Goal: Book appointment/travel/reservation

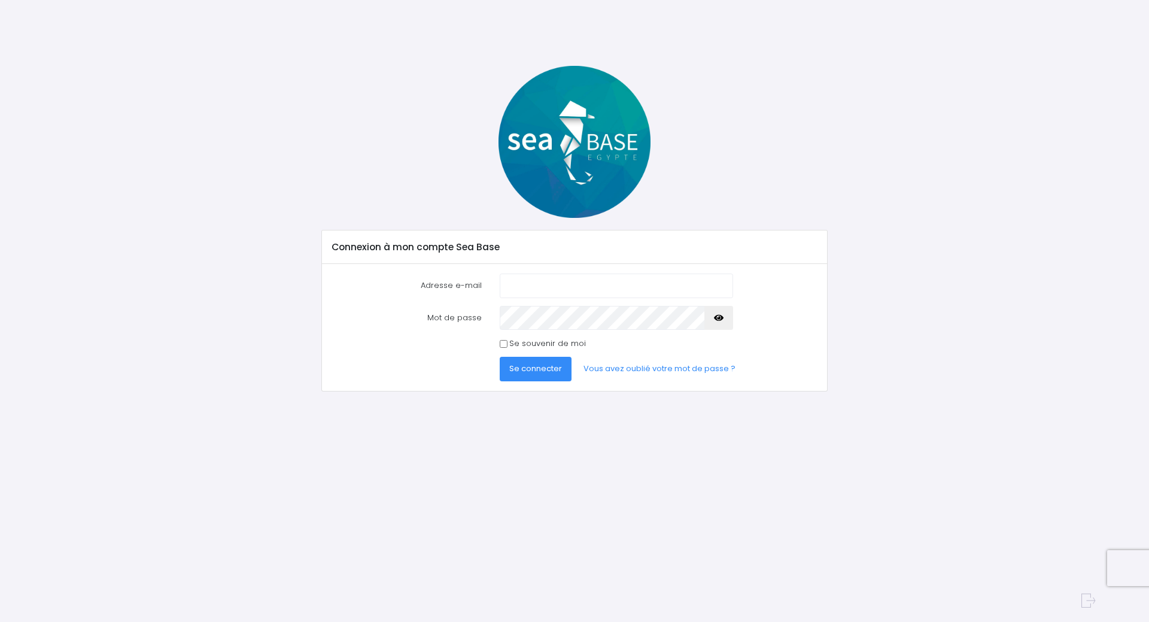
click at [537, 281] on input "Adresse e-mail" at bounding box center [616, 286] width 233 height 24
type input "[EMAIL_ADDRESS][DOMAIN_NAME]"
click at [518, 378] on button "Se connecter" at bounding box center [536, 369] width 72 height 24
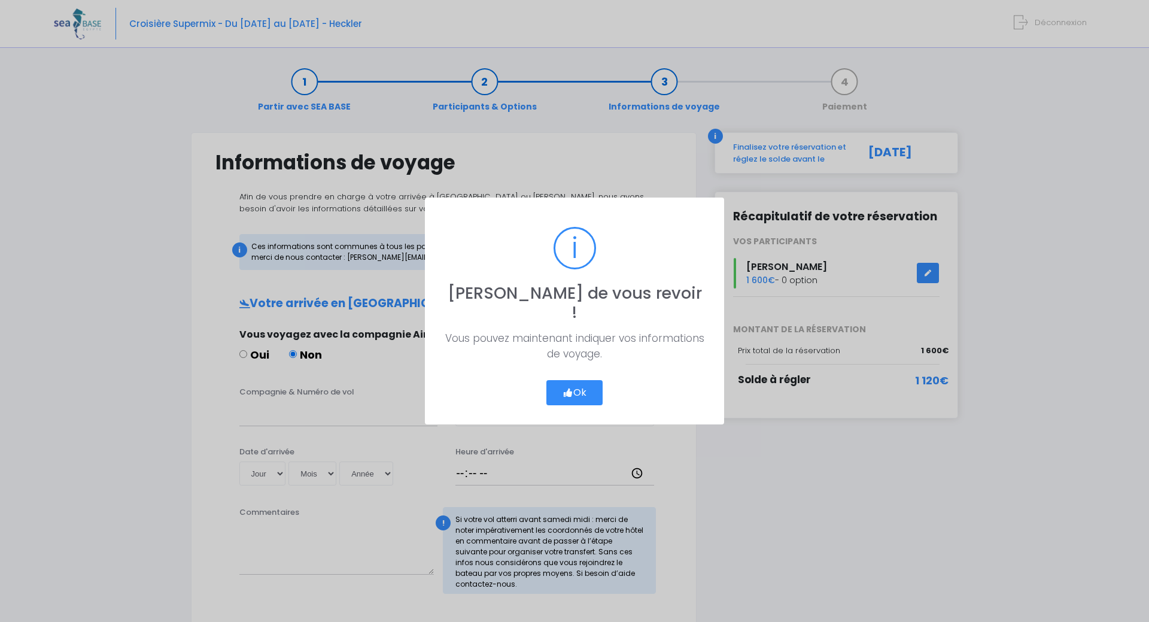
click at [582, 386] on button "Ok" at bounding box center [575, 392] width 56 height 25
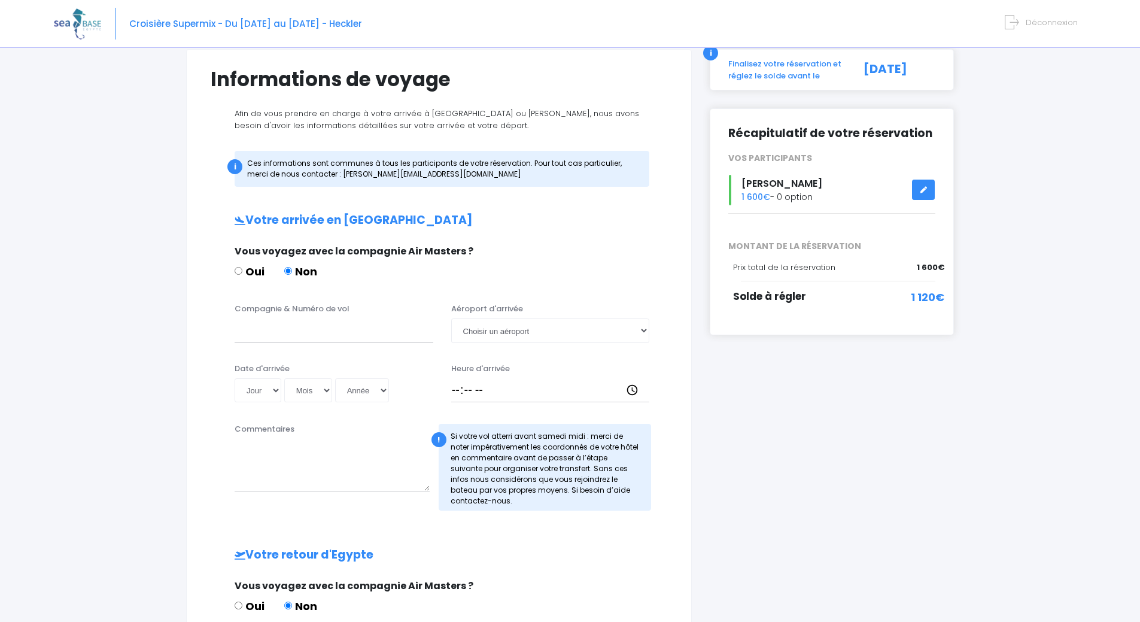
scroll to position [71, 0]
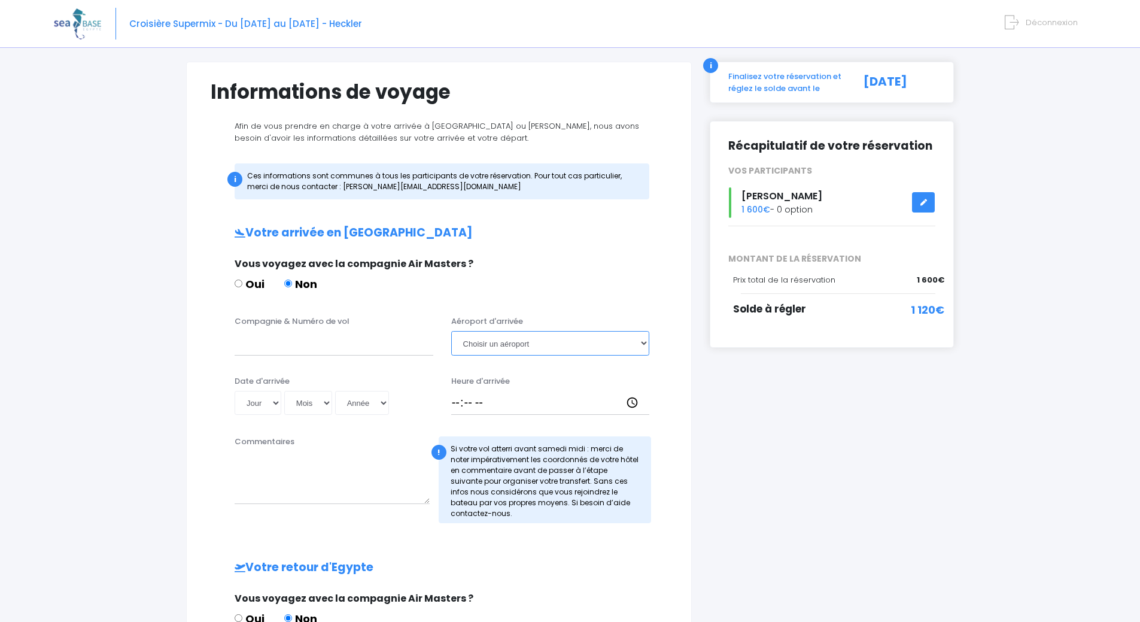
click at [517, 344] on select "Choisir un aéroport Hurghada Marsa Alam" at bounding box center [550, 343] width 199 height 24
click at [551, 282] on div "Oui Non" at bounding box center [438, 286] width 406 height 20
click at [403, 262] on span "Vous voyagez avec la compagnie Air Masters ?" at bounding box center [354, 264] width 239 height 14
click at [320, 346] on input "Compagnie & Numéro de vol" at bounding box center [334, 343] width 199 height 24
drag, startPoint x: 359, startPoint y: 178, endPoint x: 445, endPoint y: 179, distance: 86.8
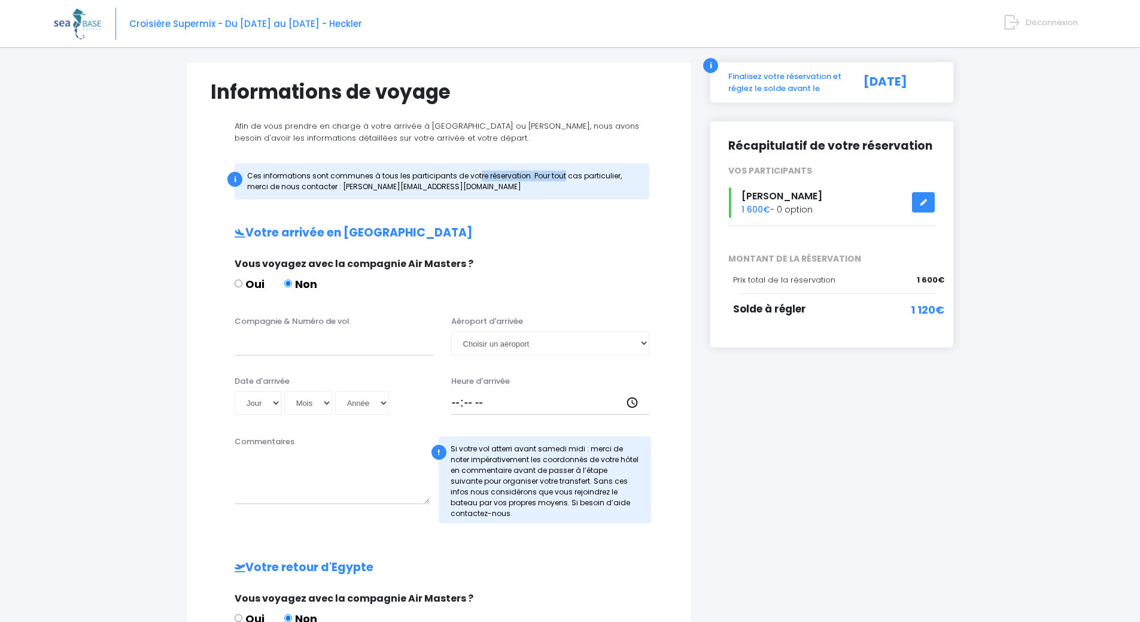
click at [445, 179] on div "i Ces informations sont communes à tous les participants de votre réservation. …" at bounding box center [442, 181] width 415 height 36
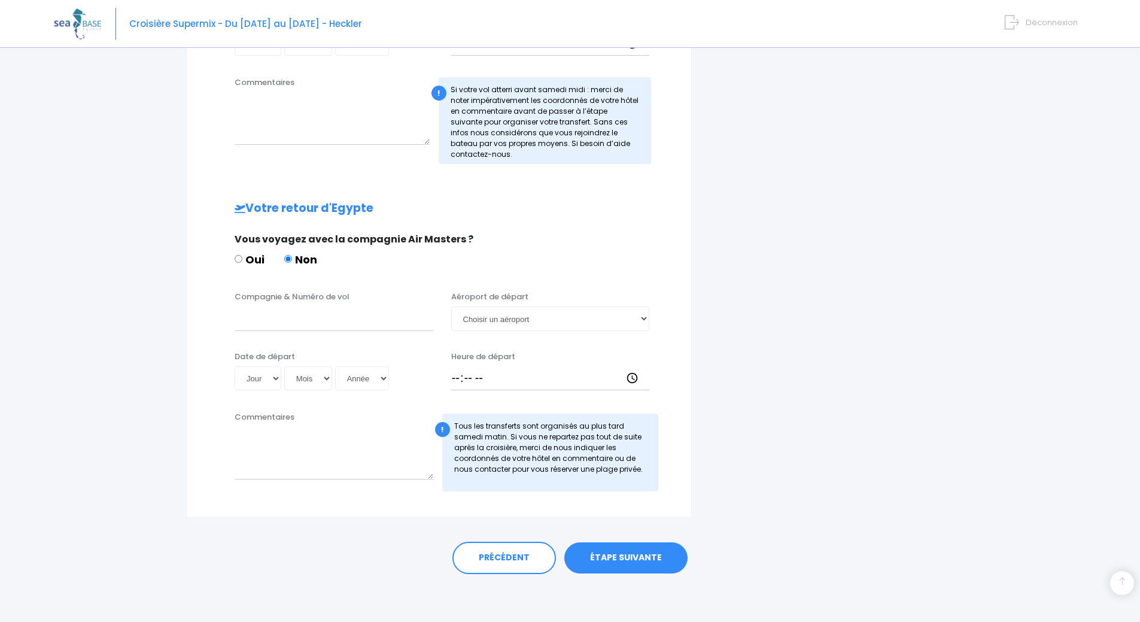
click at [615, 556] on link "ÉTAPE SUIVANTE" at bounding box center [626, 557] width 123 height 31
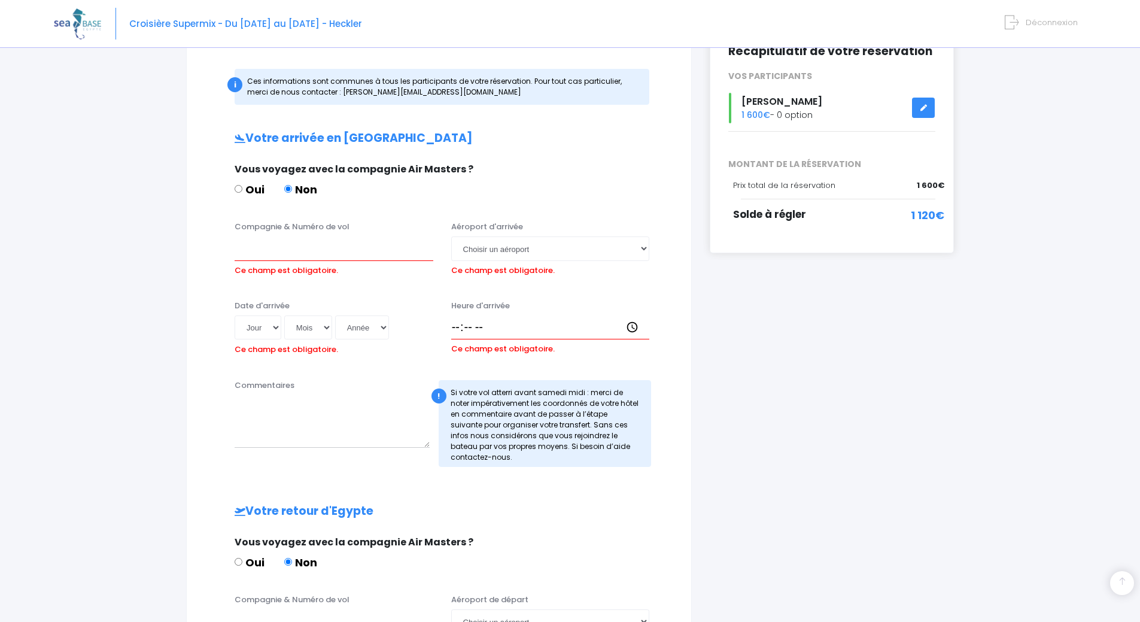
scroll to position [162, 0]
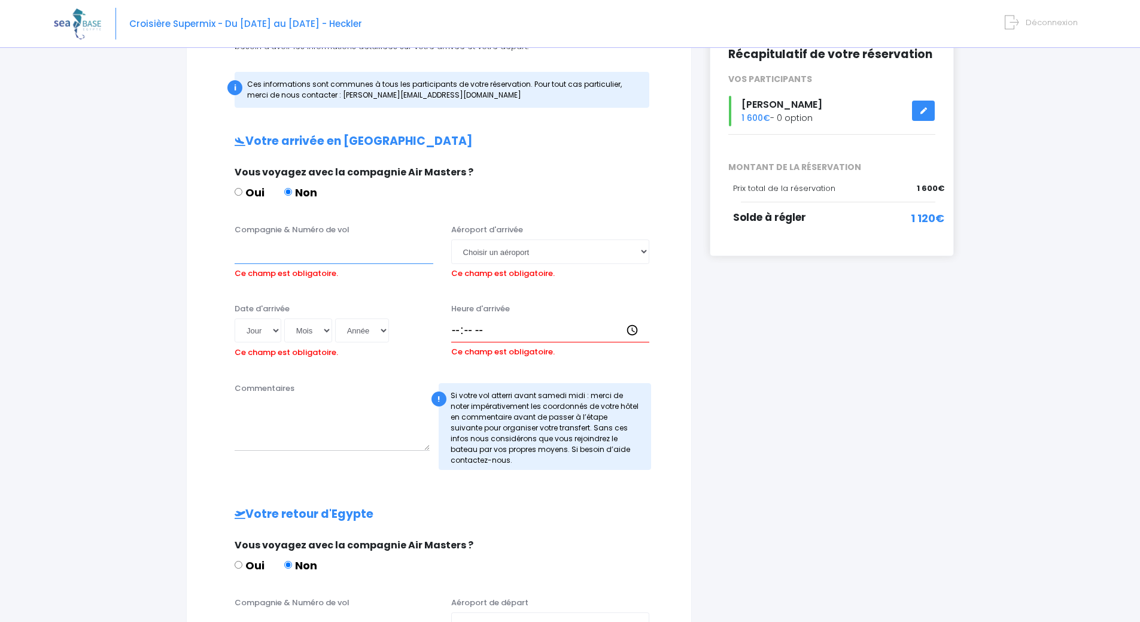
click at [322, 251] on input "Compagnie & Numéro de vol" at bounding box center [334, 251] width 199 height 24
type input "Lufthansa / LH-4480"
click at [561, 253] on select "Choisir un aéroport Hurghada Marsa Alam" at bounding box center [550, 251] width 199 height 24
select select "Hurghada"
click at [451, 239] on select "Choisir un aéroport Hurghada Marsa Alam" at bounding box center [550, 251] width 199 height 24
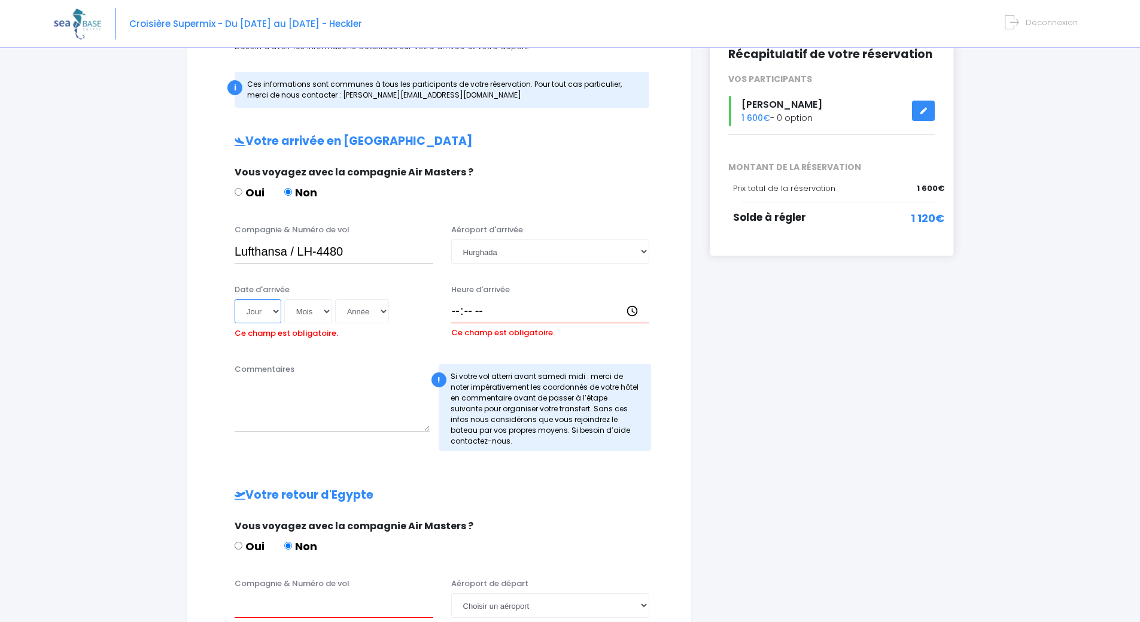
click at [267, 312] on select "Jour 01 02 03 04 05 06 07 08 09 10 11 12 13 14 15 16 17 18 19 20 21 22 23 24 25…" at bounding box center [258, 311] width 47 height 24
select select "08"
click at [235, 299] on select "Jour 01 02 03 04 05 06 07 08 09 10 11 12 13 14 15 16 17 18 19 20 21 22 23 24 25…" at bounding box center [258, 311] width 47 height 24
click at [313, 299] on select "Mois 01 02 03 04 05 06 07 08 09 10 11 12" at bounding box center [308, 311] width 48 height 24
select select "11"
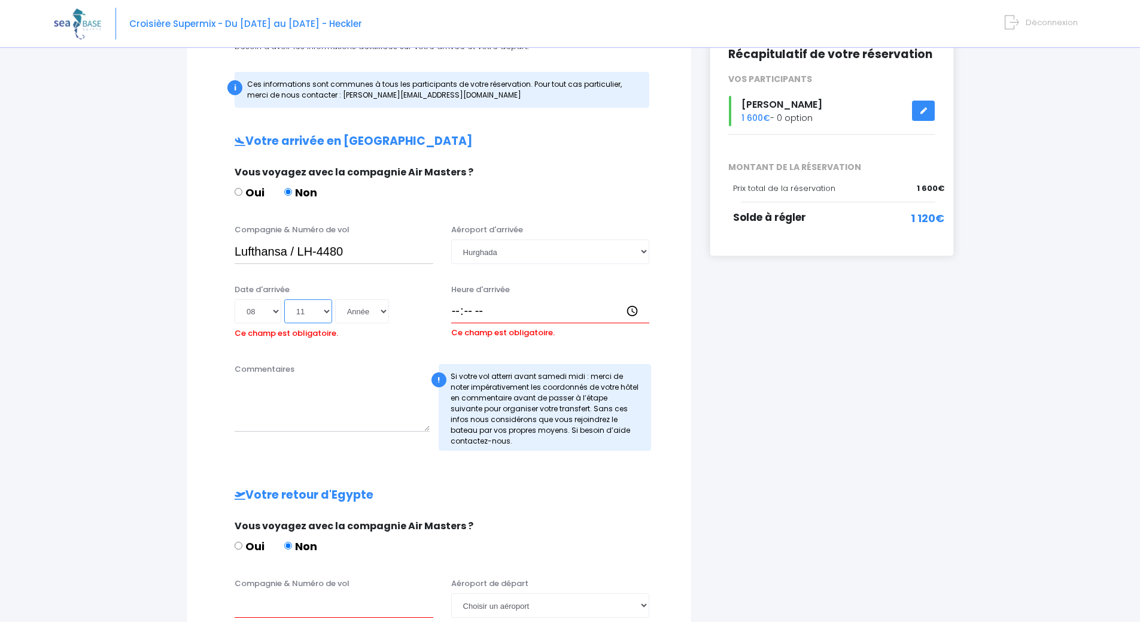
click at [284, 299] on select "Mois 01 02 03 04 05 06 07 08 09 10 11 12" at bounding box center [308, 311] width 48 height 24
click at [365, 315] on select "Année 2045 2044 2043 2042 2041 2040 2039 2038 2037 2036 2035 2034 2033 2032 203…" at bounding box center [362, 311] width 54 height 24
select select "2025"
click at [335, 299] on select "Année 2045 2044 2043 2042 2041 2040 2039 2038 2037 2036 2035 2034 2033 2032 203…" at bounding box center [362, 311] width 54 height 24
type input "2025-11-08"
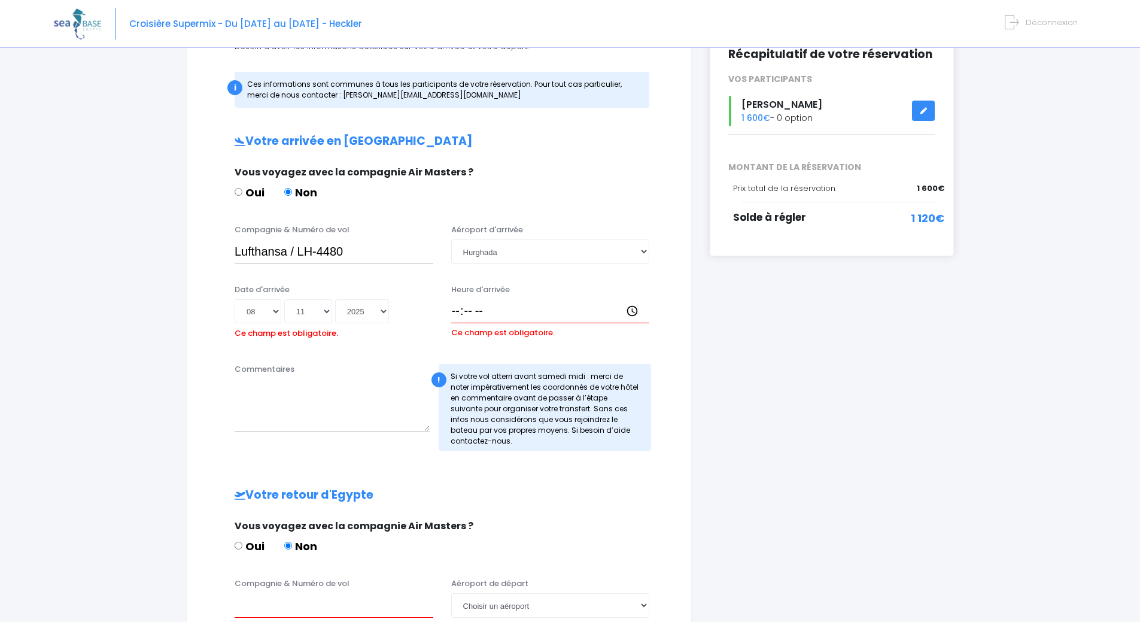
click at [217, 371] on div "Commentaires ! Si votre vol atterri avant samedi midi : merci de noter impérati…" at bounding box center [439, 410] width 475 height 95
click at [567, 309] on input "Heure d'arrivée" at bounding box center [550, 311] width 199 height 24
type input "18:00"
click at [696, 331] on div "Informations de voyage Afin de vous prendre en charge à votre arrivée à Hurghad…" at bounding box center [439, 406] width 524 height 873
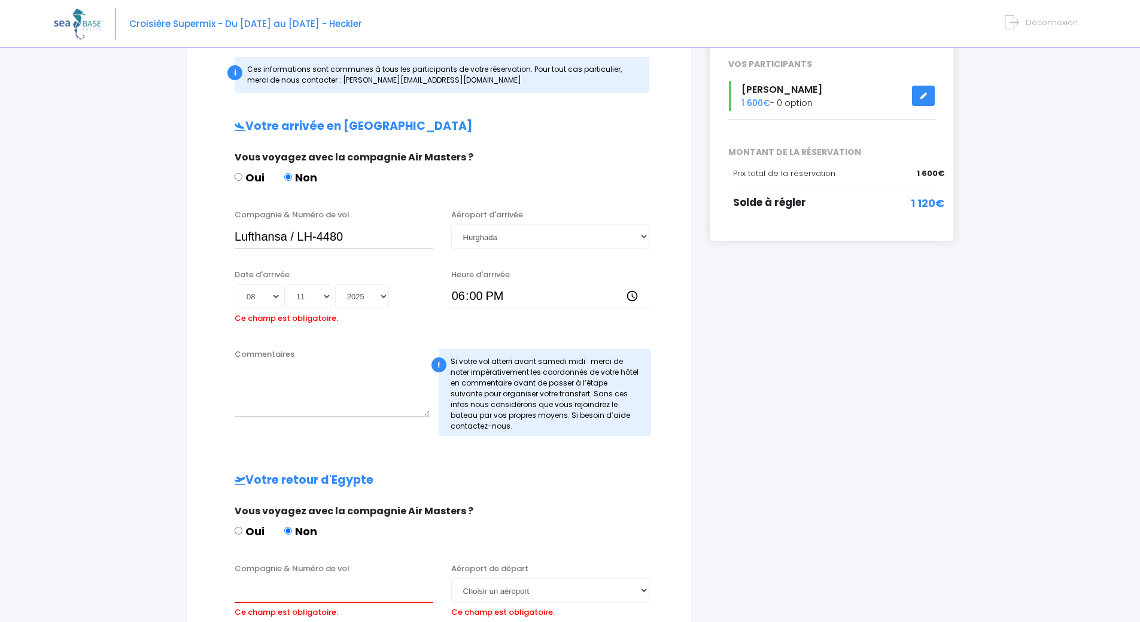
scroll to position [222, 0]
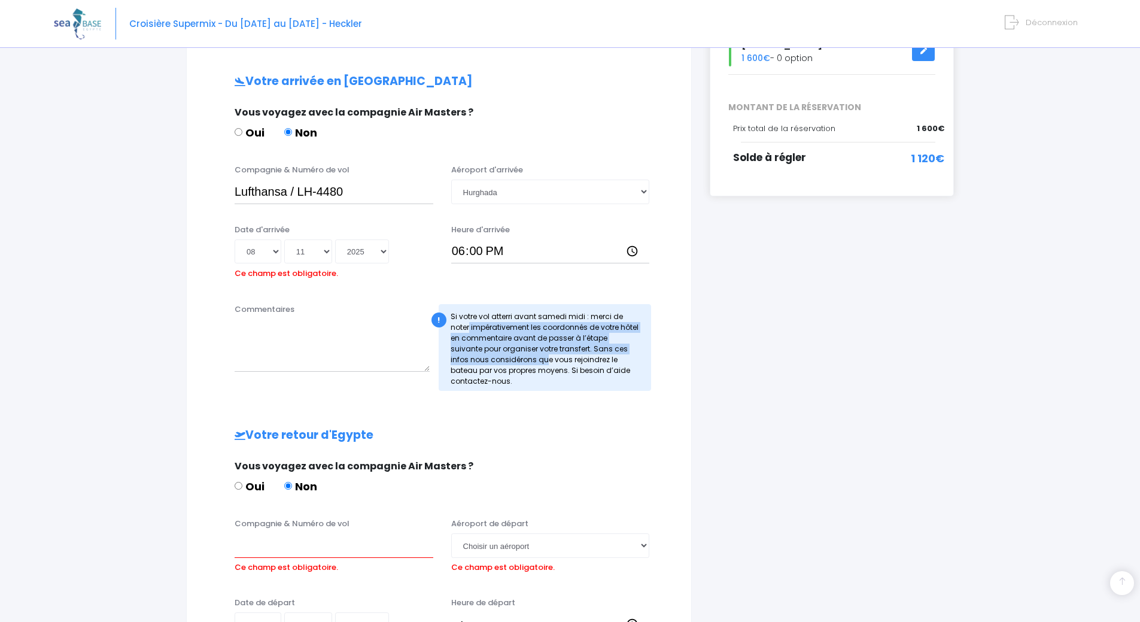
drag, startPoint x: 508, startPoint y: 315, endPoint x: 554, endPoint y: 348, distance: 56.3
click at [554, 348] on div "! Si votre vol atterri avant samedi midi : merci de noter impérativement les co…" at bounding box center [545, 347] width 213 height 87
click at [689, 353] on div "Informations de voyage Afin de vous prendre en charge à votre arrivée à Hurghad…" at bounding box center [439, 346] width 506 height 873
click at [746, 320] on div "i Finalisez votre réservation et réglez le solde avant le 09/09/2025 Récapitula…" at bounding box center [832, 346] width 262 height 873
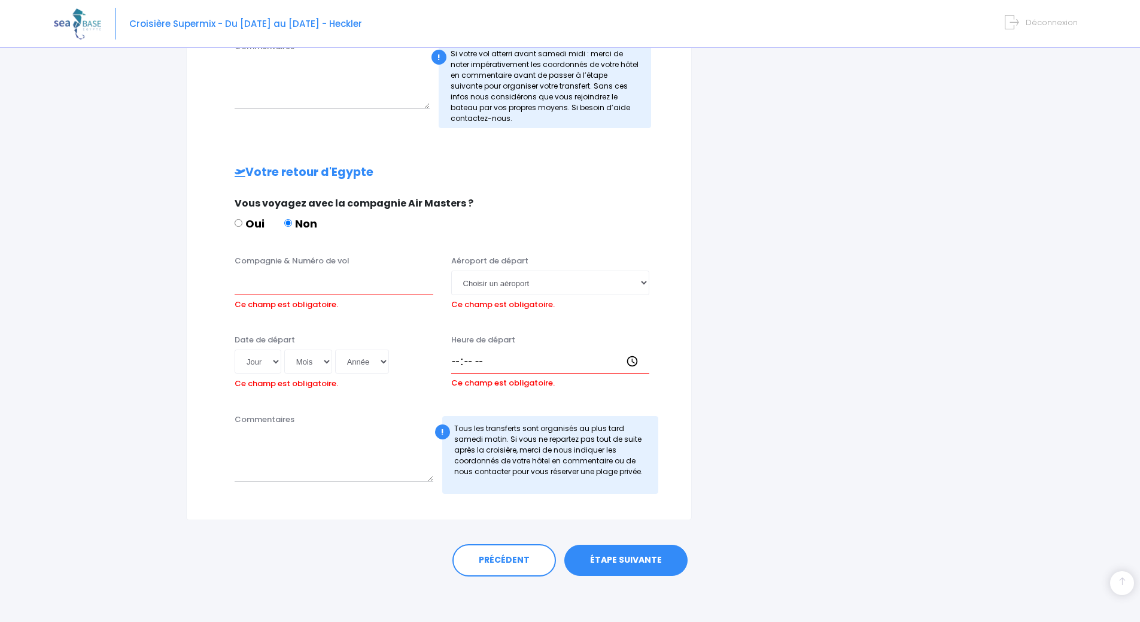
scroll to position [487, 0]
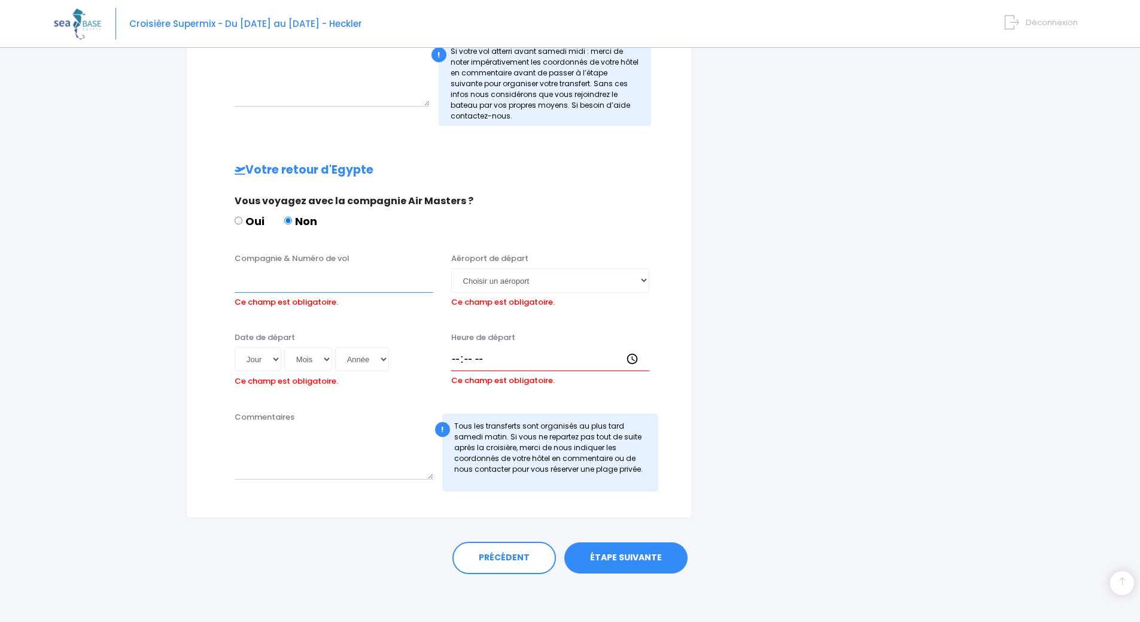
click at [331, 283] on input "Compagnie & Numéro de vol" at bounding box center [334, 280] width 199 height 24
type input "Lufthansa / SN-3336"
click at [505, 281] on select "Choisir un aéroport Hurghada Marsa Alam" at bounding box center [550, 280] width 199 height 24
select select "Hurghada"
click at [451, 268] on select "Choisir un aéroport Hurghada Marsa Alam" at bounding box center [550, 280] width 199 height 24
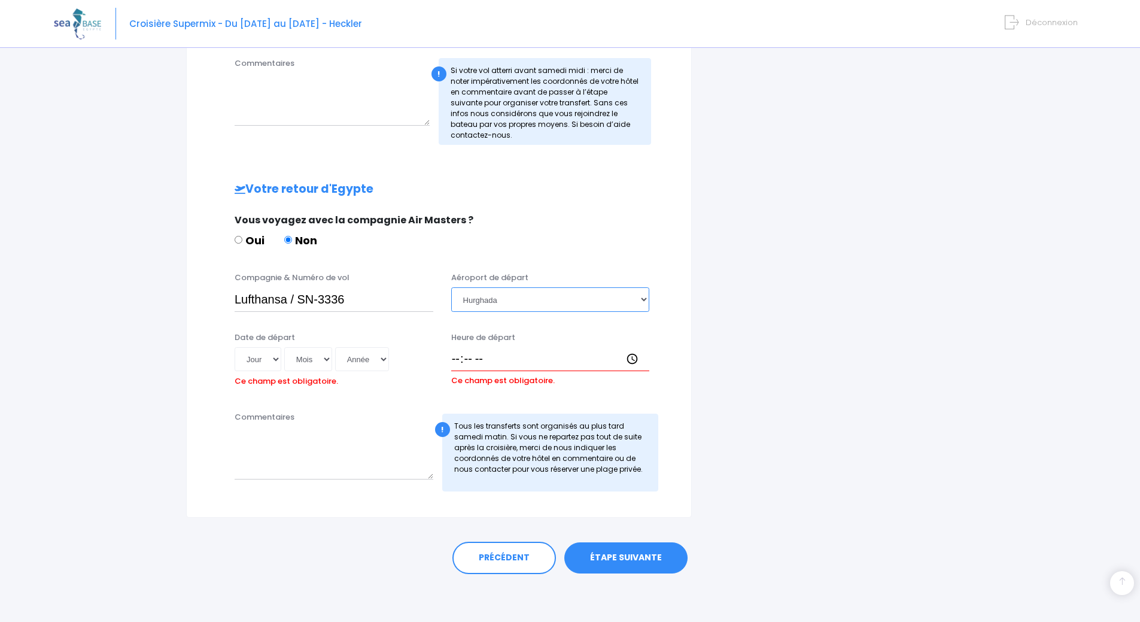
scroll to position [468, 0]
click at [257, 363] on select "Jour 01 02 03 04 05 06 07 08 09 10 11 12 13 14 15 16 17 18 19 20 21 22 23 24 25…" at bounding box center [258, 359] width 47 height 24
select select "15"
click at [235, 347] on select "Jour 01 02 03 04 05 06 07 08 09 10 11 12 13 14 15 16 17 18 19 20 21 22 23 24 25…" at bounding box center [258, 359] width 47 height 24
click at [318, 364] on select "Mois 01 02 03 04 05 06 07 08 09 10 11 12" at bounding box center [308, 359] width 48 height 24
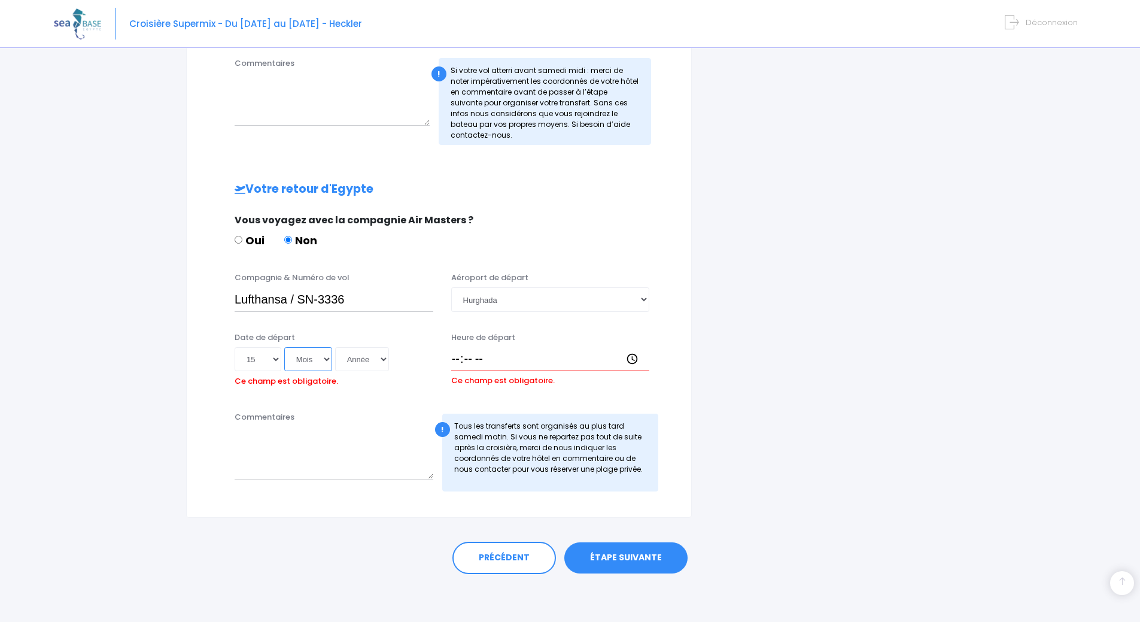
select select "11"
click at [284, 347] on select "Mois 01 02 03 04 05 06 07 08 09 10 11 12" at bounding box center [308, 359] width 48 height 24
click at [376, 328] on div "Compagnie & Numéro de vol Lufthansa / SN-3336 Aéroport de départ Choisir un aér…" at bounding box center [439, 336] width 457 height 128
click at [368, 350] on select "Année 2045 2044 2043 2042 2041 2040 2039 2038 2037 2036 2035 2034 2033 2032 203…" at bounding box center [362, 359] width 54 height 24
select select "2025"
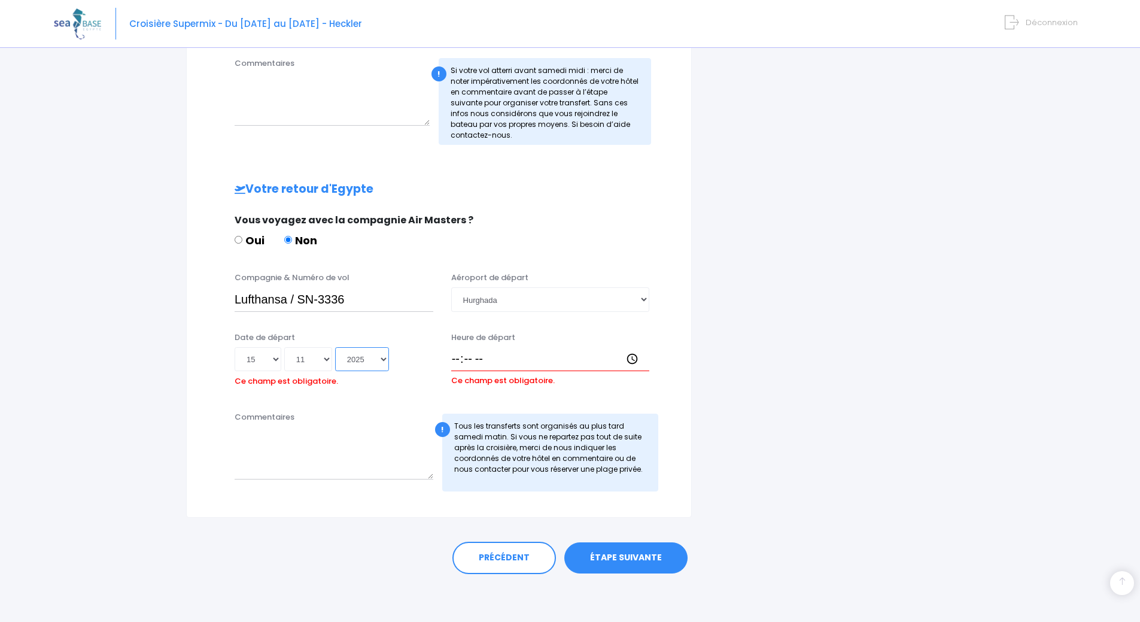
click at [335, 347] on select "Année 2045 2044 2043 2042 2041 2040 2039 2038 2037 2036 2035 2034 2033 2032 203…" at bounding box center [362, 359] width 54 height 24
type input "2025-11-15"
click at [510, 348] on input "Heure de départ" at bounding box center [550, 359] width 199 height 24
type input "23:00"
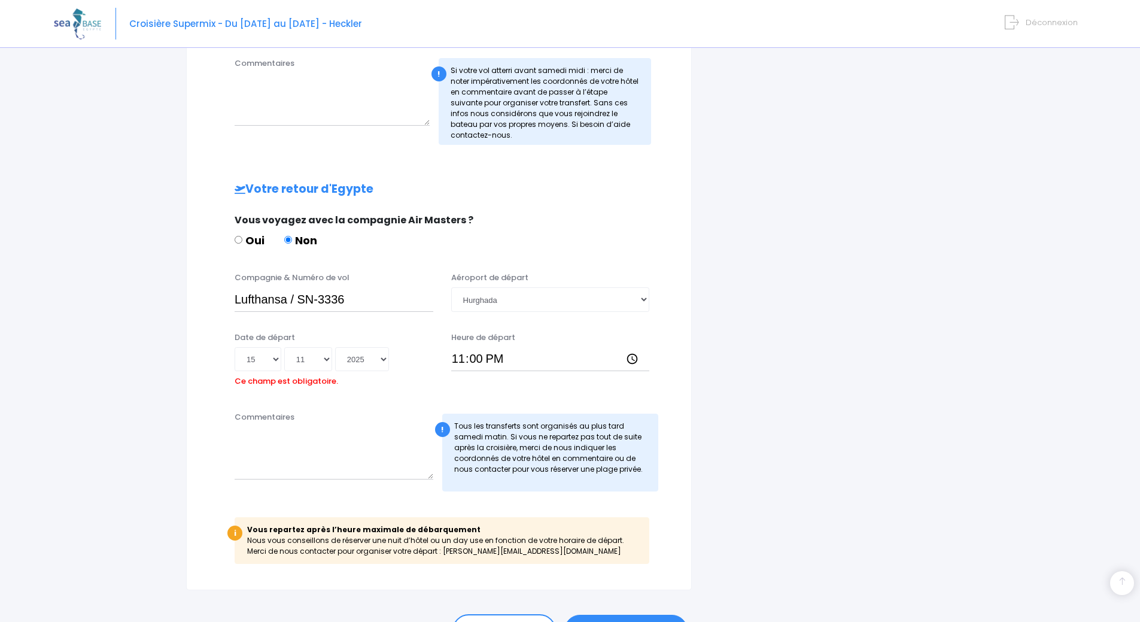
click at [716, 345] on div "i Finalisez votre réservation et réglez le solde avant le 09/09/2025 Récapitula…" at bounding box center [832, 127] width 262 height 926
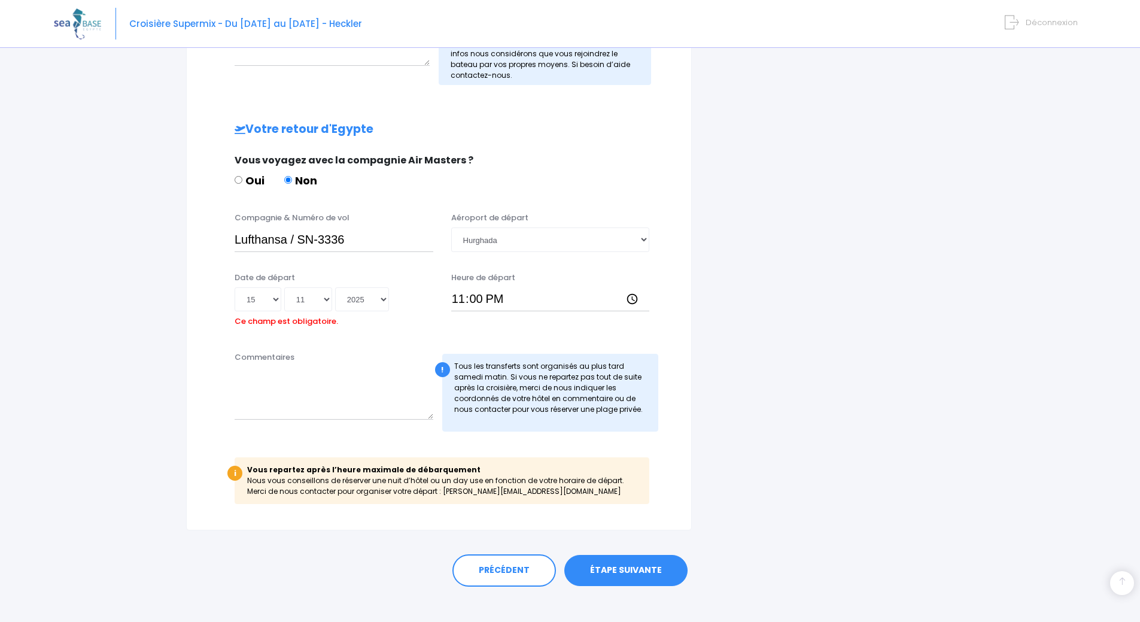
click at [614, 563] on link "ÉTAPE SUIVANTE" at bounding box center [626, 570] width 123 height 31
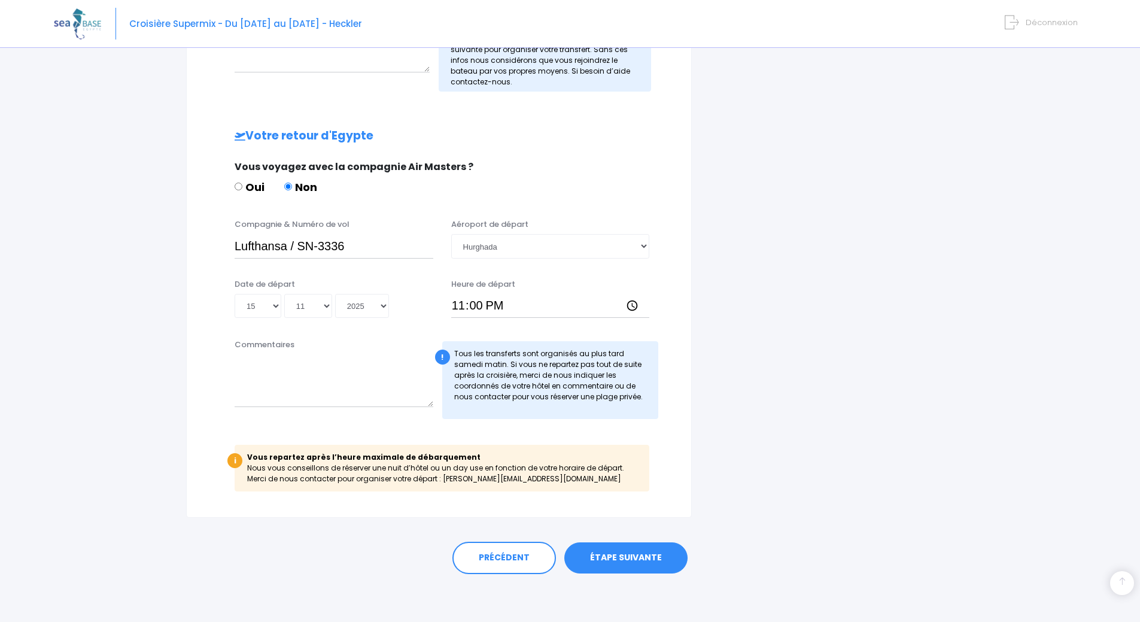
scroll to position [502, 0]
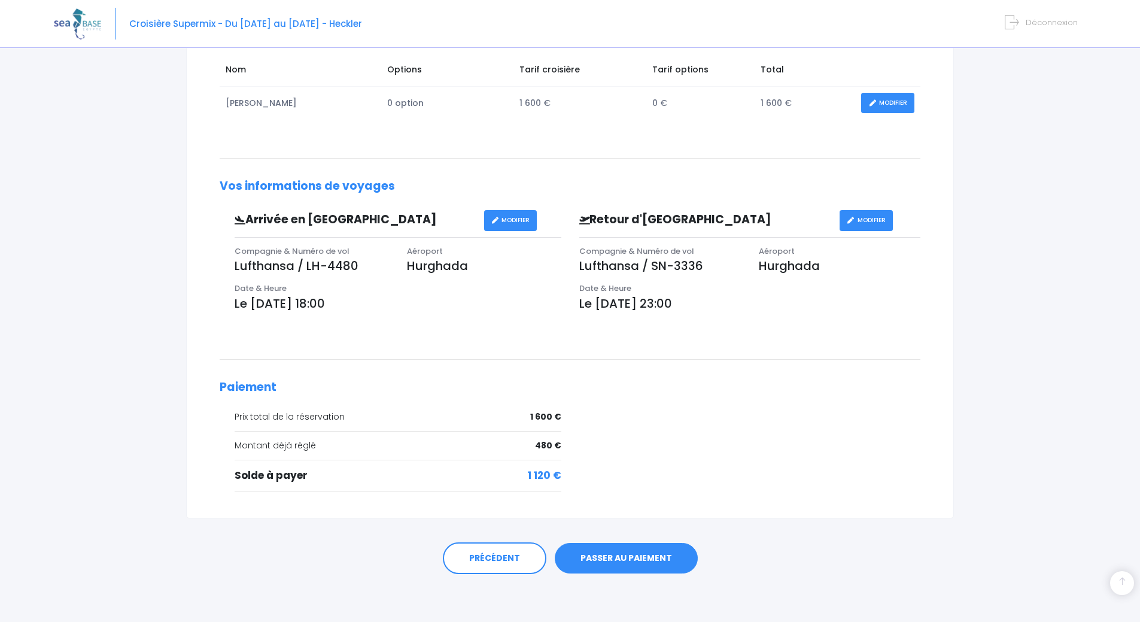
scroll to position [160, 0]
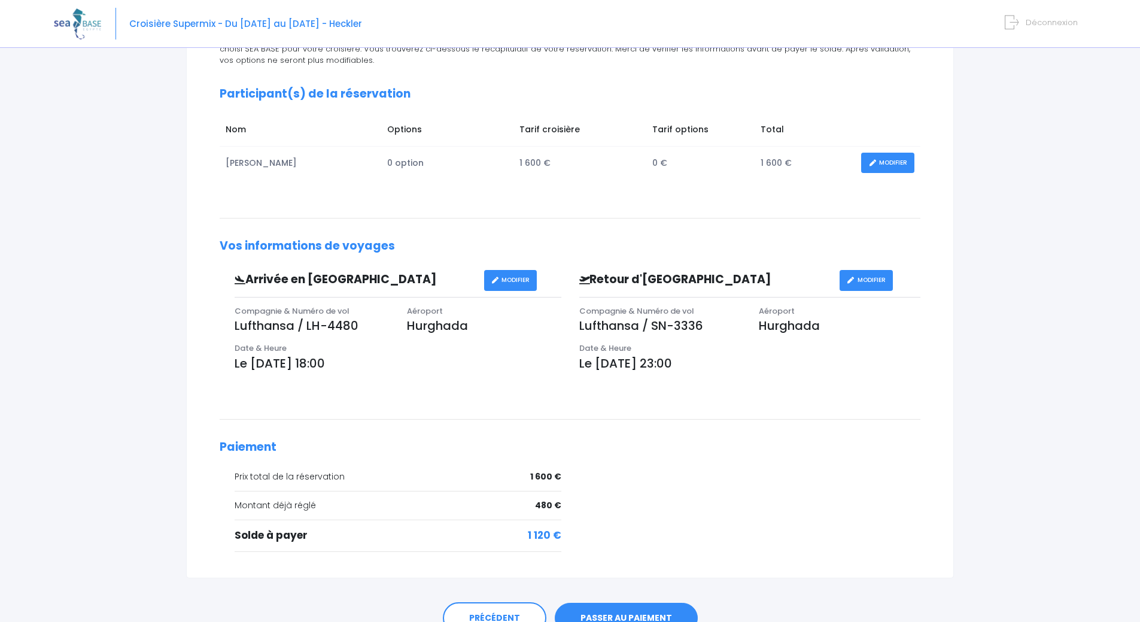
click at [885, 164] on link "MODIFIER" at bounding box center [887, 163] width 53 height 21
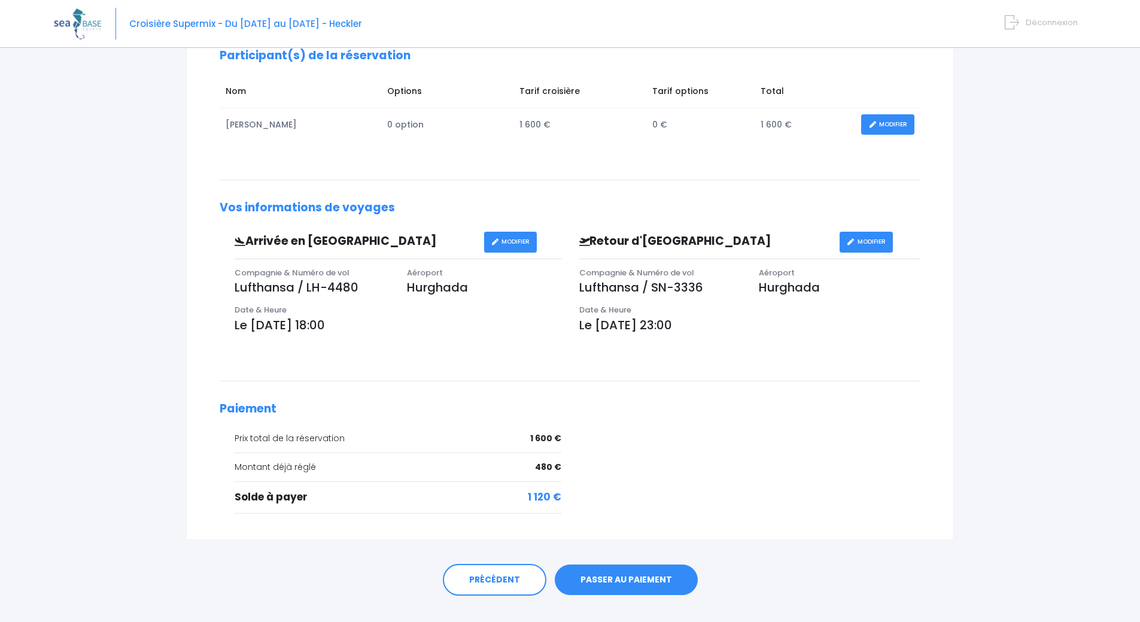
scroll to position [220, 0]
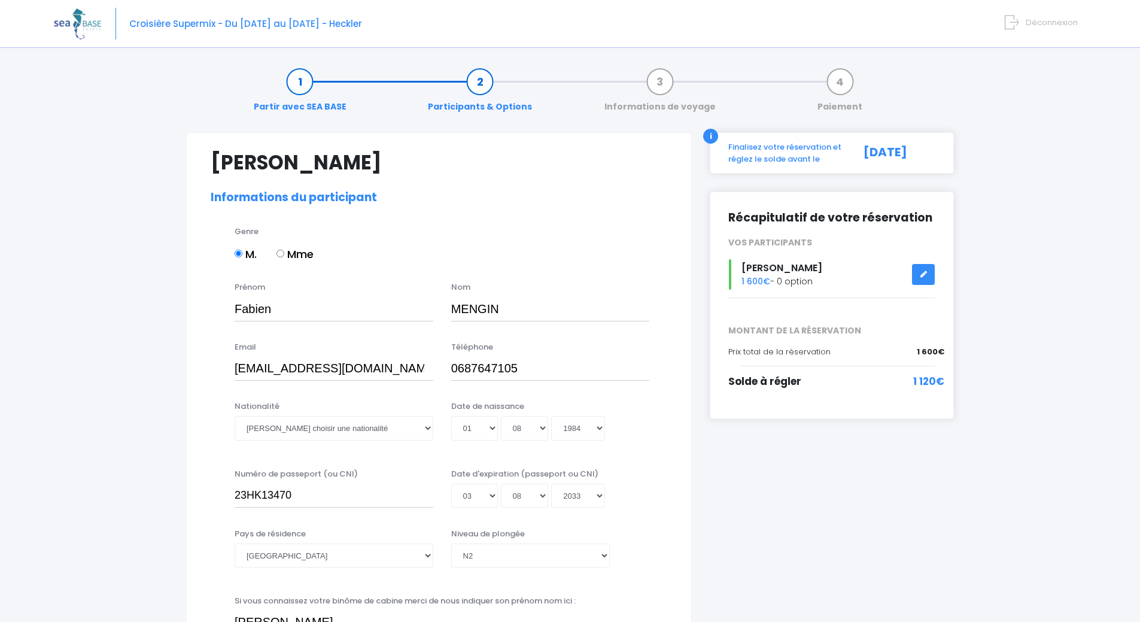
select select "N2"
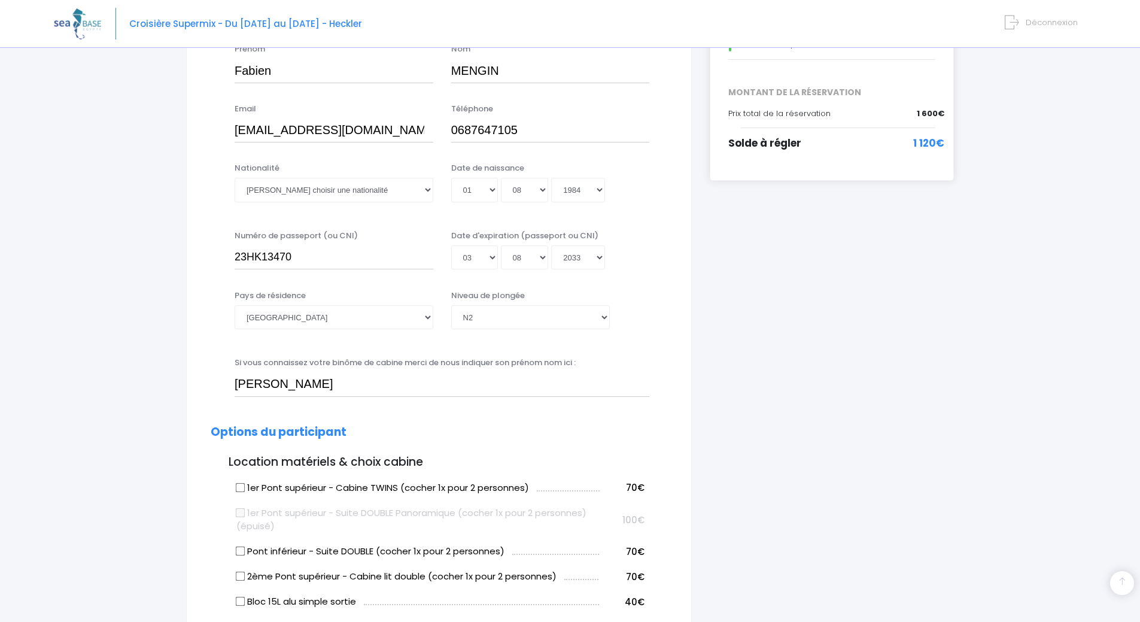
scroll to position [239, 0]
click at [327, 193] on select "Veuillez choisir une nationalité Afghane Albanaise Algerienne Allemande America…" at bounding box center [334, 189] width 199 height 24
select select "Française"
click at [235, 177] on select "Veuillez choisir une nationalité Afghane Albanaise Algerienne Allemande America…" at bounding box center [334, 189] width 199 height 24
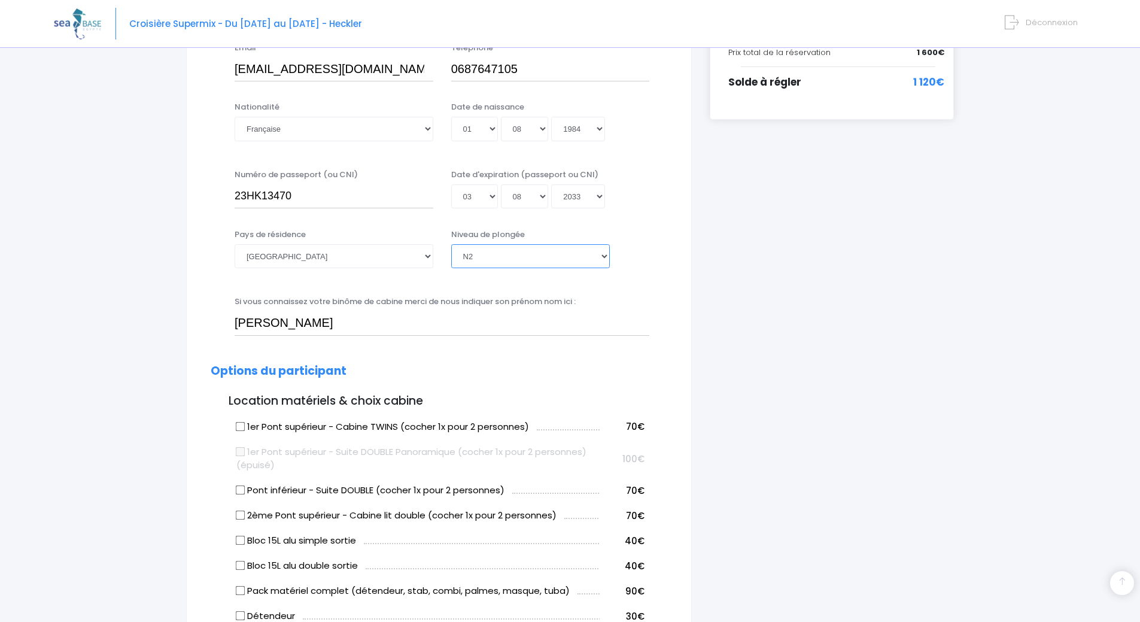
click at [541, 248] on select "Veuillez choisir un niveau de plongée Non plongeur Junior OW diver Adventure OW…" at bounding box center [530, 256] width 159 height 24
select select "N3"
click at [451, 244] on select "Veuillez choisir un niveau de plongée Non plongeur Junior OW diver Adventure OW…" at bounding box center [530, 256] width 159 height 24
click at [724, 262] on div "i Finalisez votre réservation et réglez le solde avant le 09/09/2025 Récapitula…" at bounding box center [832, 624] width 262 height 1582
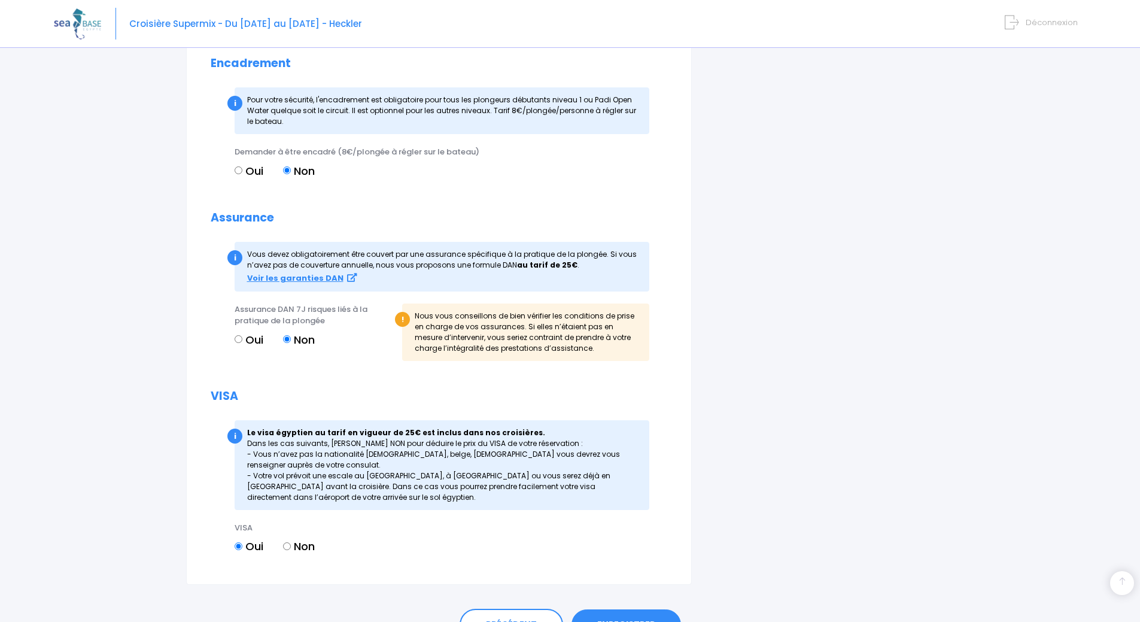
scroll to position [1196, 0]
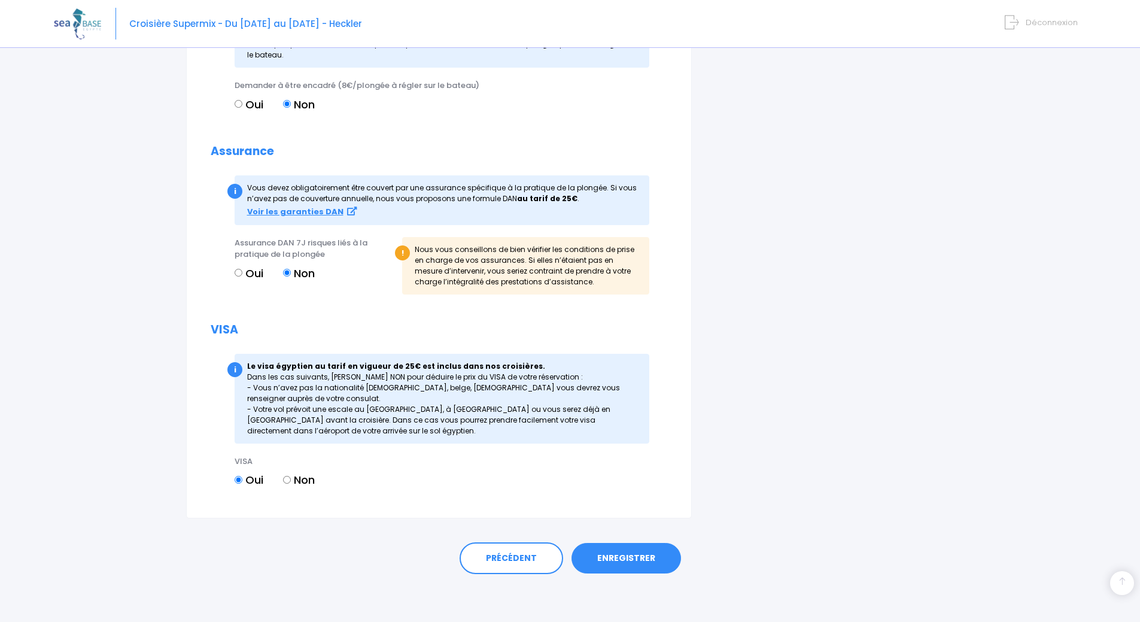
click at [648, 566] on link "ENREGISTRER" at bounding box center [627, 558] width 110 height 31
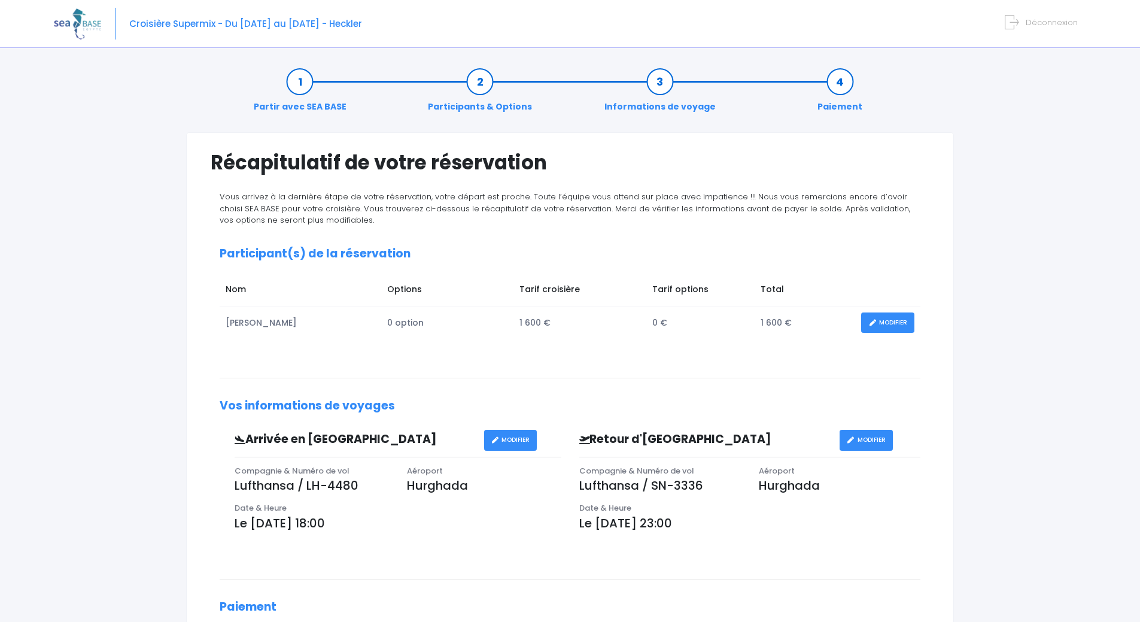
click at [354, 25] on span "Croisière Supermix - Du [DATE] au [DATE] - Heckler" at bounding box center [245, 23] width 233 height 13
click at [79, 22] on img at bounding box center [77, 23] width 47 height 31
click at [889, 324] on link "MODIFIER" at bounding box center [887, 322] width 53 height 21
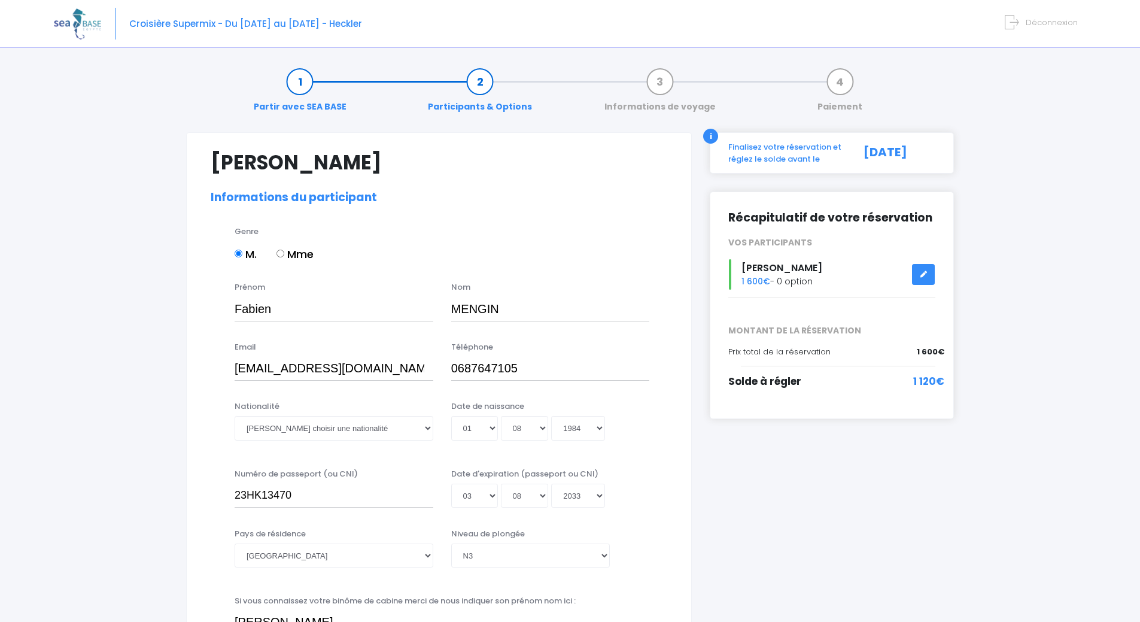
select select "N3"
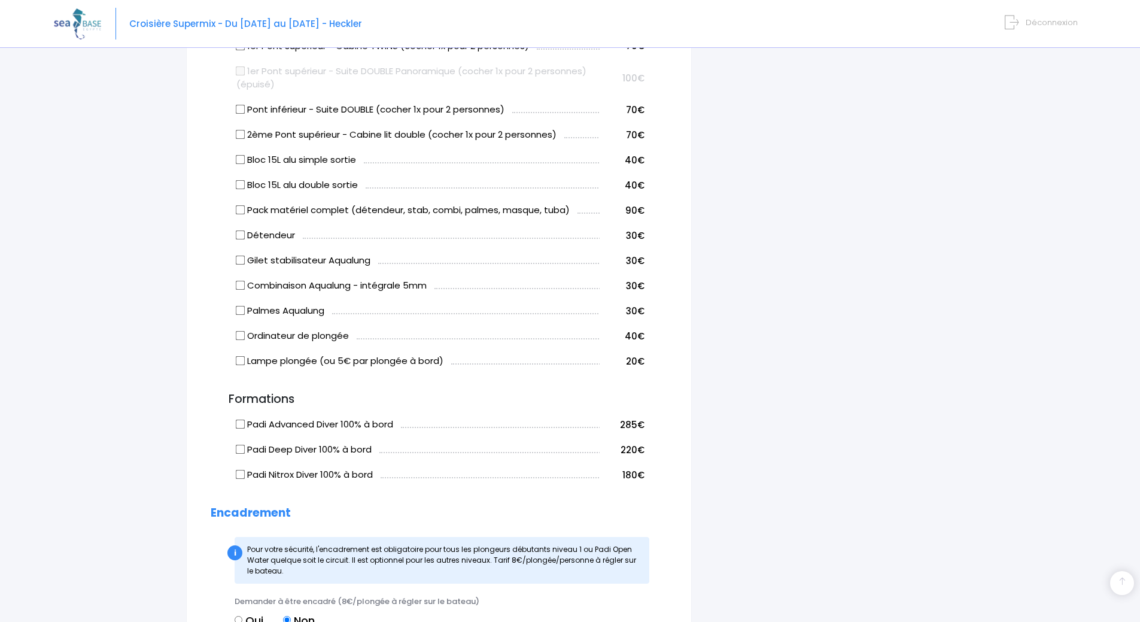
scroll to position [658, 0]
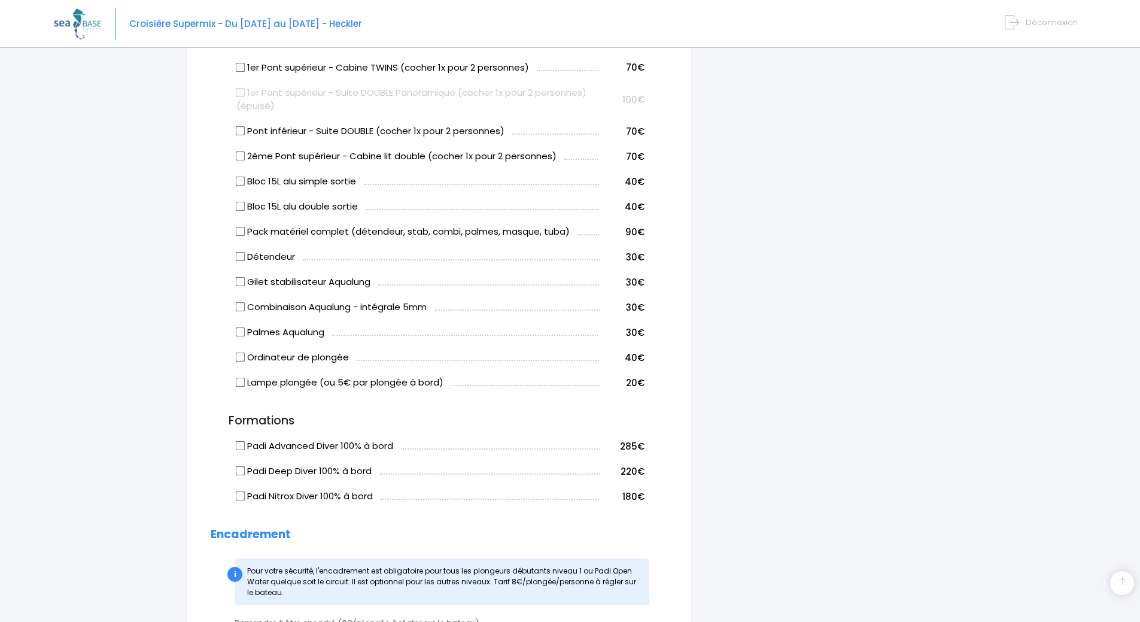
click at [236, 229] on input "Pack matériel complet (détendeur, stab, combi, palmes, masque, tuba)" at bounding box center [241, 232] width 10 height 10
checkbox input "true"
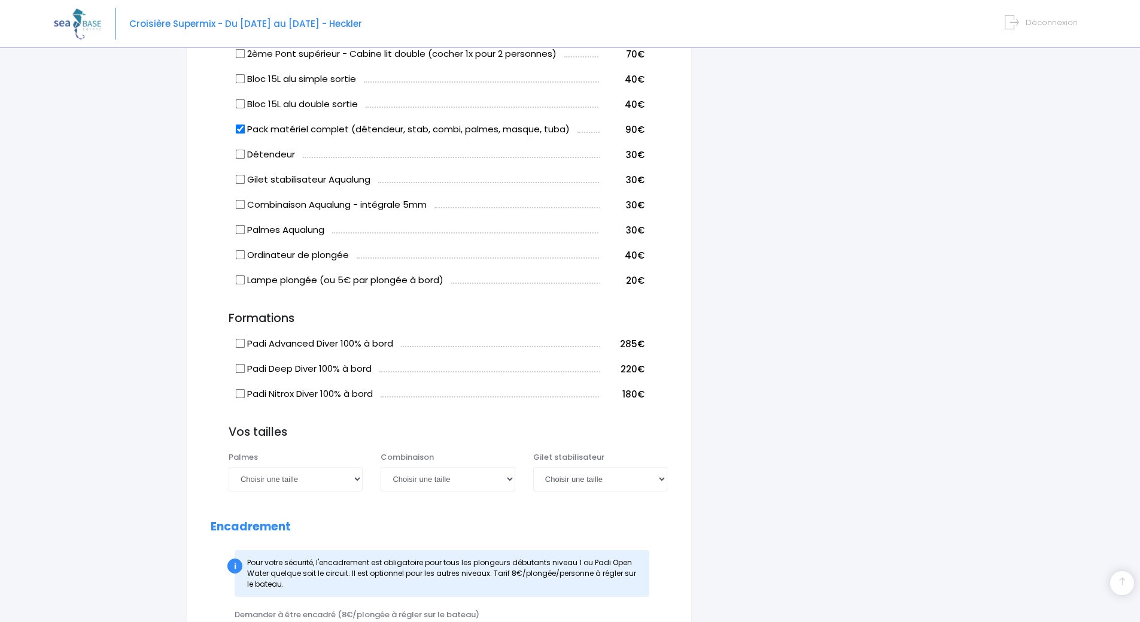
scroll to position [958, 0]
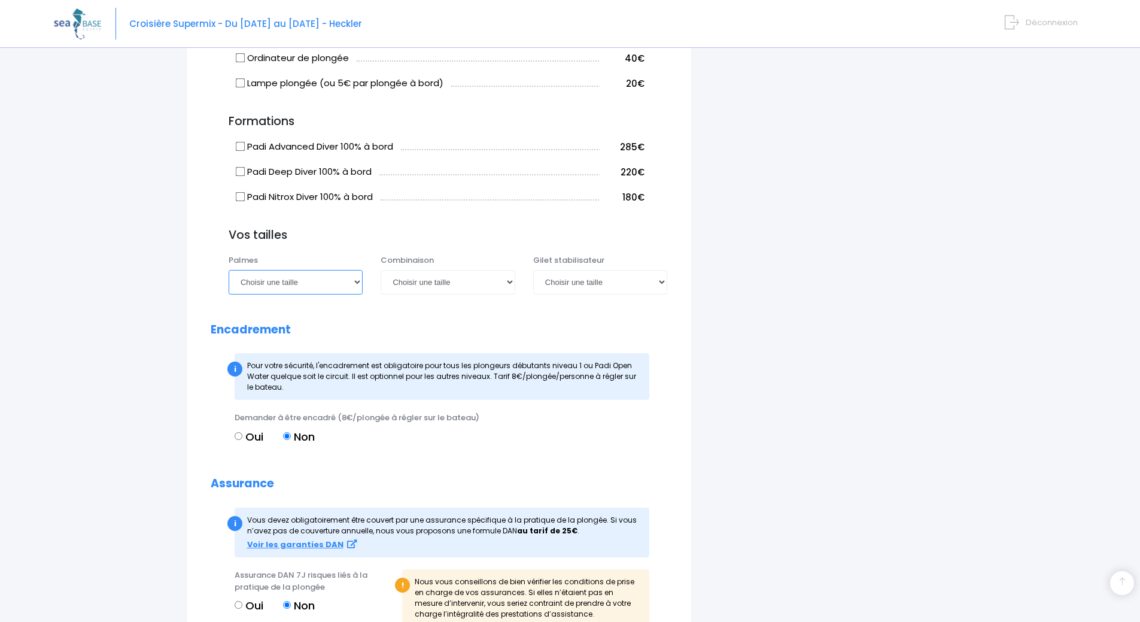
click at [305, 281] on select "Choisir une taille 36/37 38/39 40/41 42/43 44/45 46/47" at bounding box center [296, 282] width 134 height 24
select select "42/43"
click at [229, 270] on select "Choisir une taille 36/37 38/39 40/41 42/43 44/45 46/47" at bounding box center [296, 282] width 134 height 24
click at [423, 287] on select "Choisir une taille XS S M ML L XL XXL" at bounding box center [448, 282] width 134 height 24
select select "M"
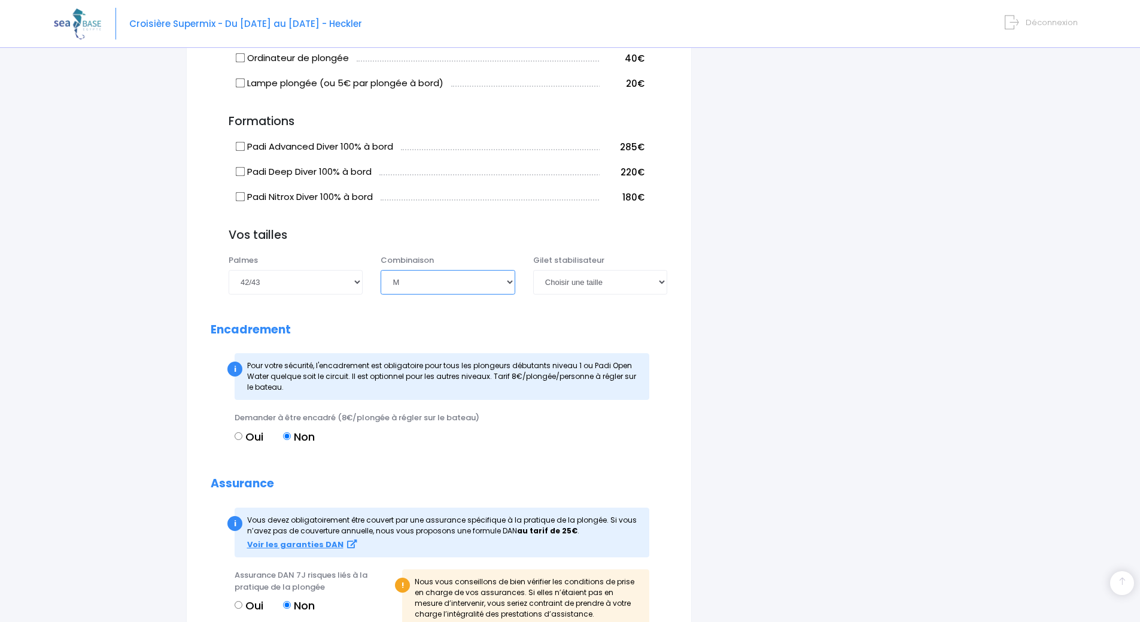
click at [381, 270] on select "Choisir une taille XS S M ML L XL XXL" at bounding box center [448, 282] width 134 height 24
click at [616, 286] on select "Choisir une taille XXS XS S M ML L XL XXL" at bounding box center [600, 282] width 134 height 24
select select "S"
click at [533, 270] on select "Choisir une taille XXS XS S M ML L XL XXL" at bounding box center [600, 282] width 134 height 24
click at [718, 330] on div "i Finalisez votre réservation et réglez le solde avant le [DATE] Récapitulatif …" at bounding box center [832, 12] width 262 height 1676
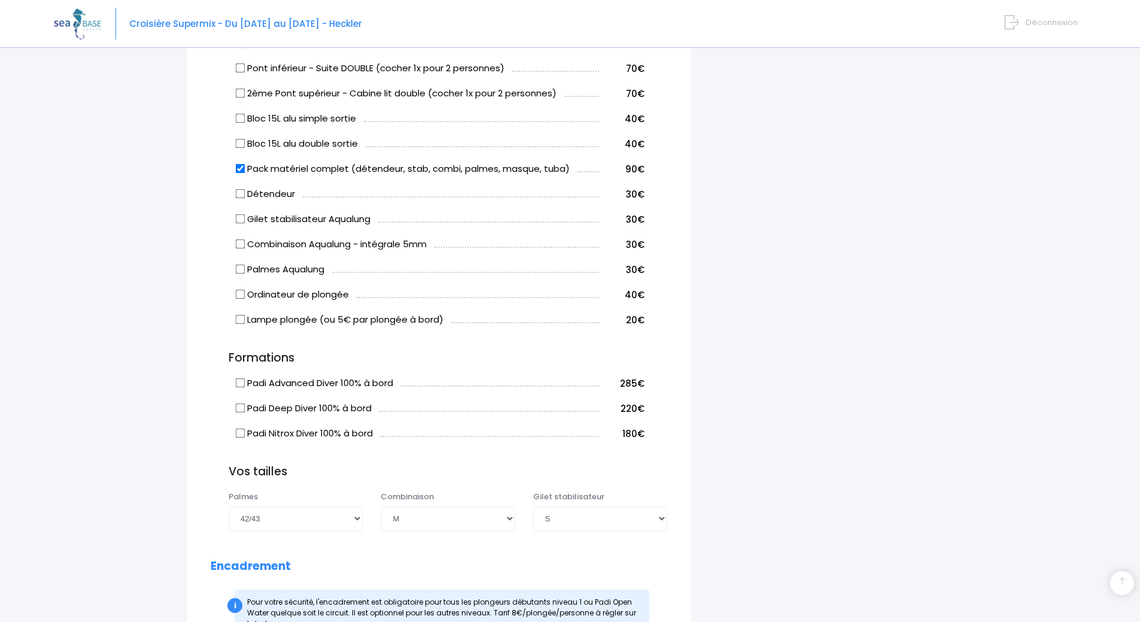
scroll to position [718, 0]
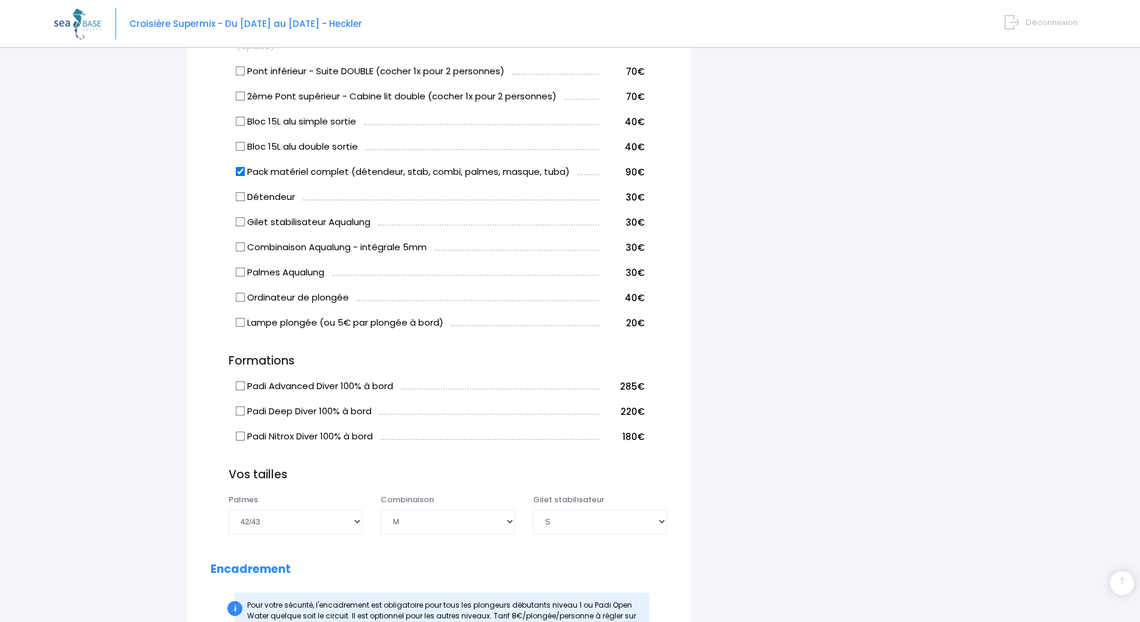
click at [160, 229] on div "Partir avec SEA BASE Participants & Options Informations de voyage Paiement [PE…" at bounding box center [570, 265] width 1033 height 1857
click at [777, 316] on div "i Finalisez votre réservation et réglez le solde avant le [DATE] Récapitulatif …" at bounding box center [832, 252] width 262 height 1676
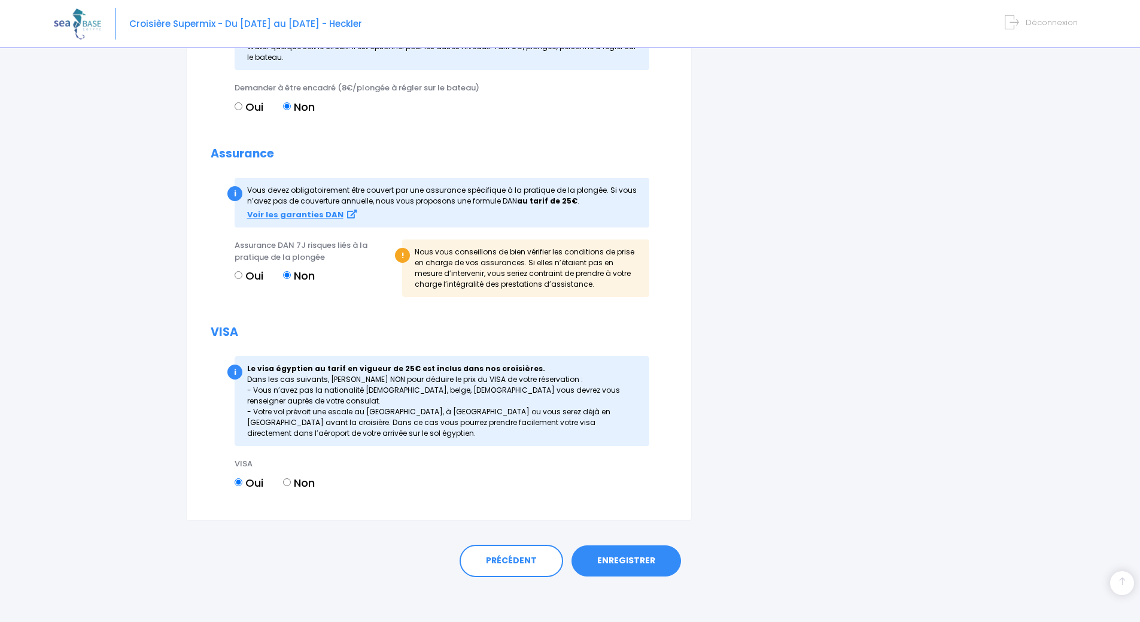
scroll to position [1291, 0]
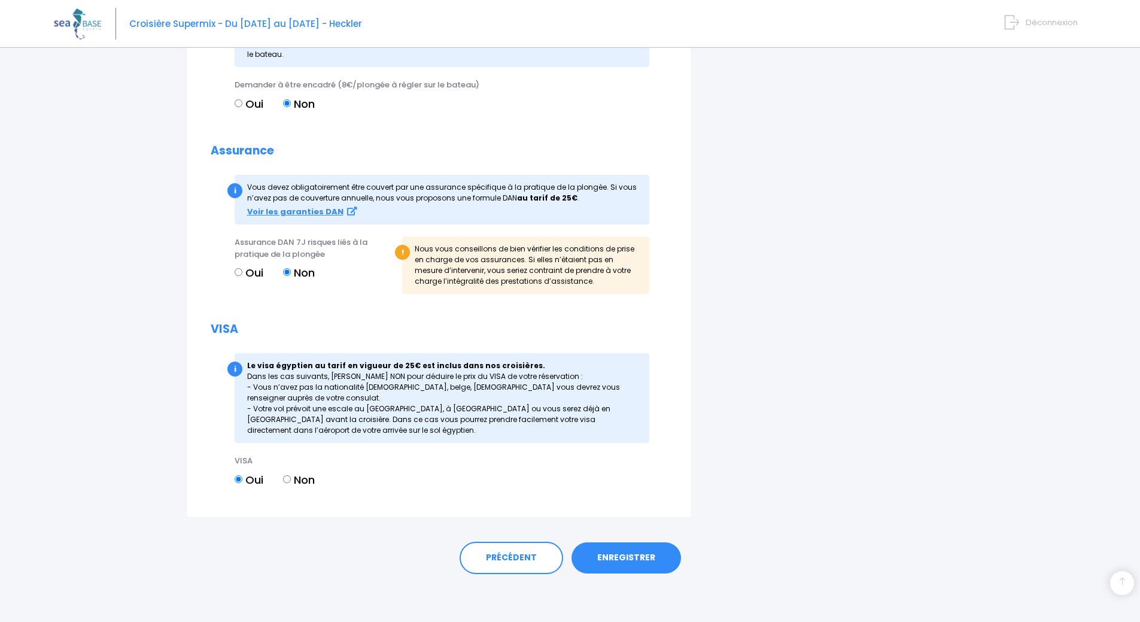
click at [638, 550] on link "ENREGISTRER" at bounding box center [627, 557] width 110 height 31
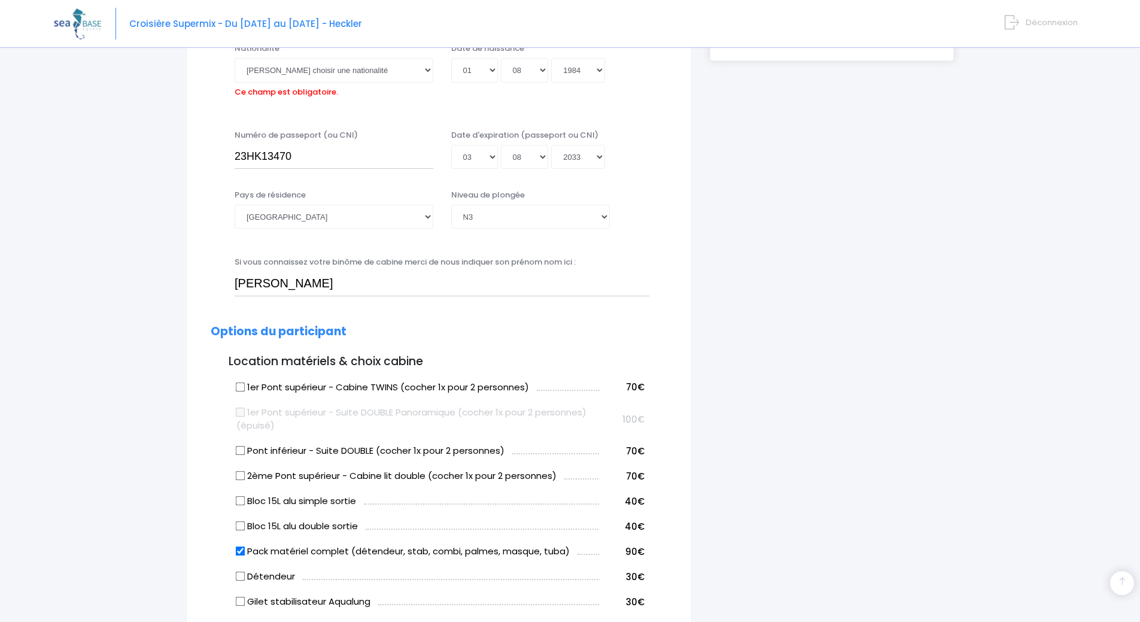
scroll to position [296, 0]
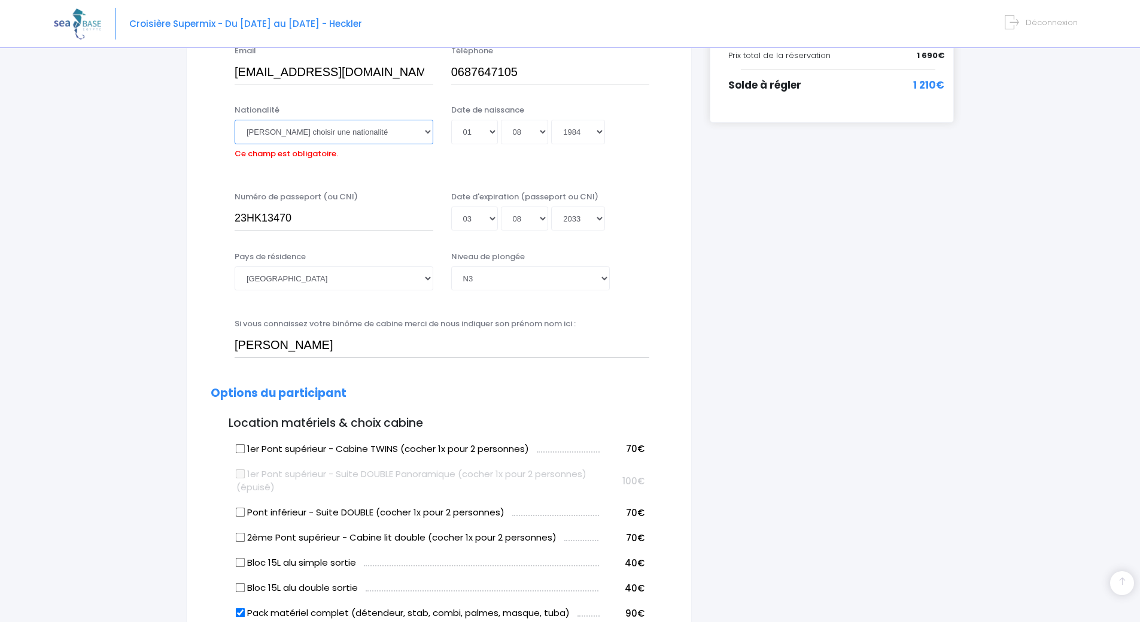
click at [380, 128] on select "Veuillez choisir une nationalité Afghane Albanaise Algerienne Allemande America…" at bounding box center [334, 132] width 199 height 24
select select "Française"
click at [235, 120] on select "Veuillez choisir une nationalité Afghane Albanaise Algerienne Allemande America…" at bounding box center [334, 132] width 199 height 24
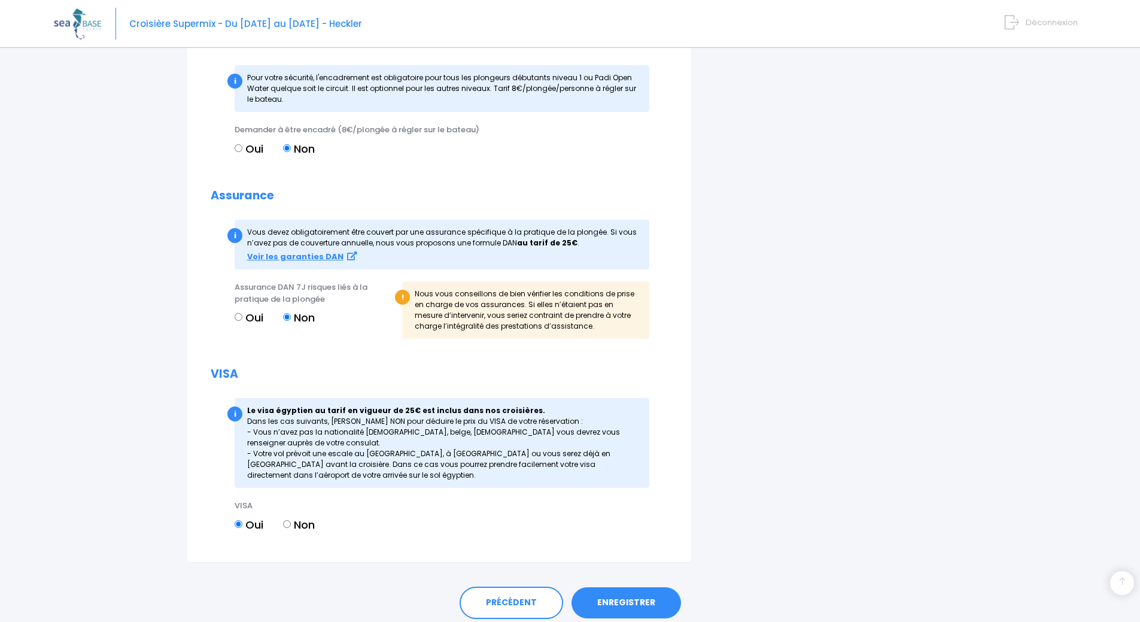
scroll to position [1291, 0]
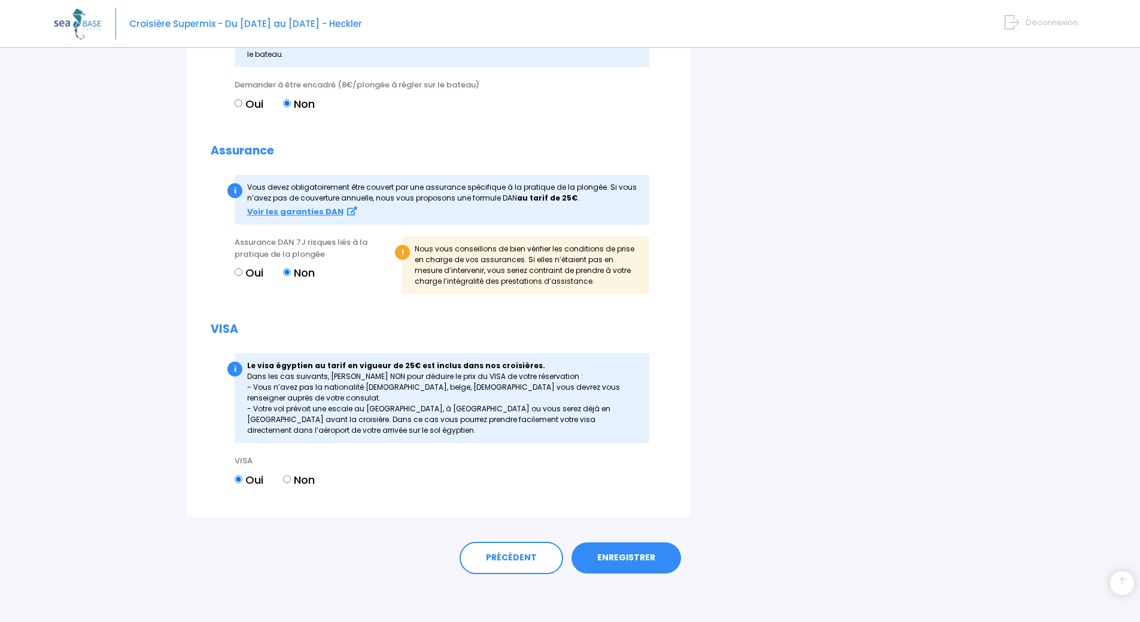
click at [617, 548] on link "ENREGISTRER" at bounding box center [627, 557] width 110 height 31
